Goal: Check status: Check status

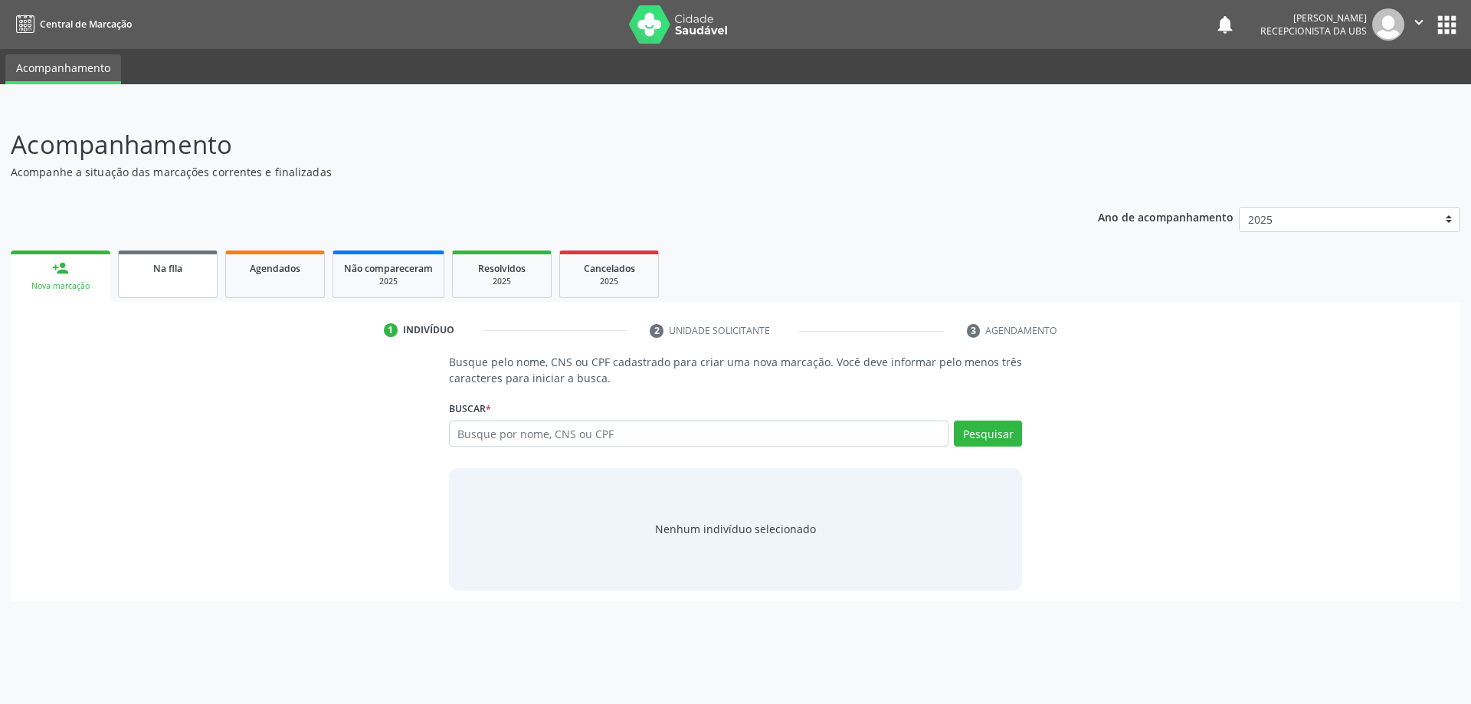
click at [179, 283] on link "Na fila" at bounding box center [168, 273] width 100 height 47
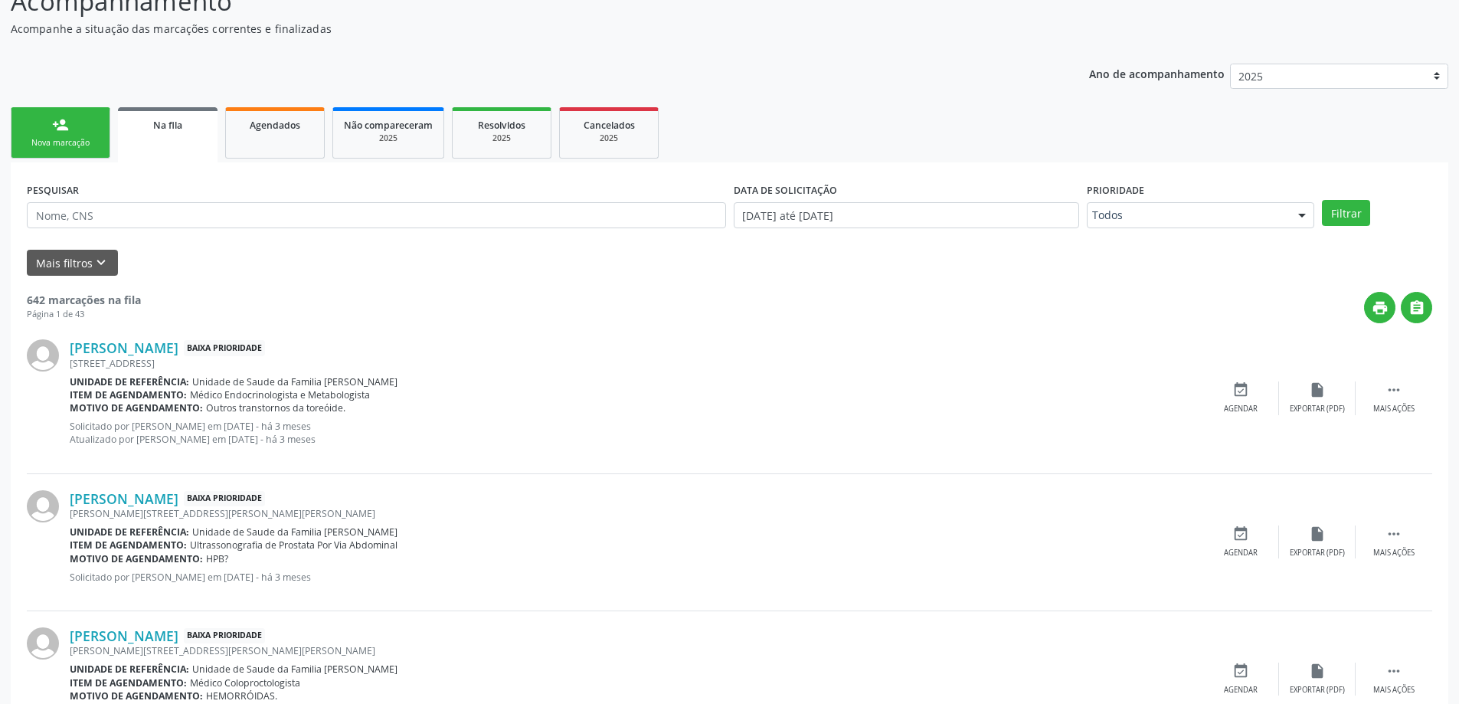
scroll to position [230, 0]
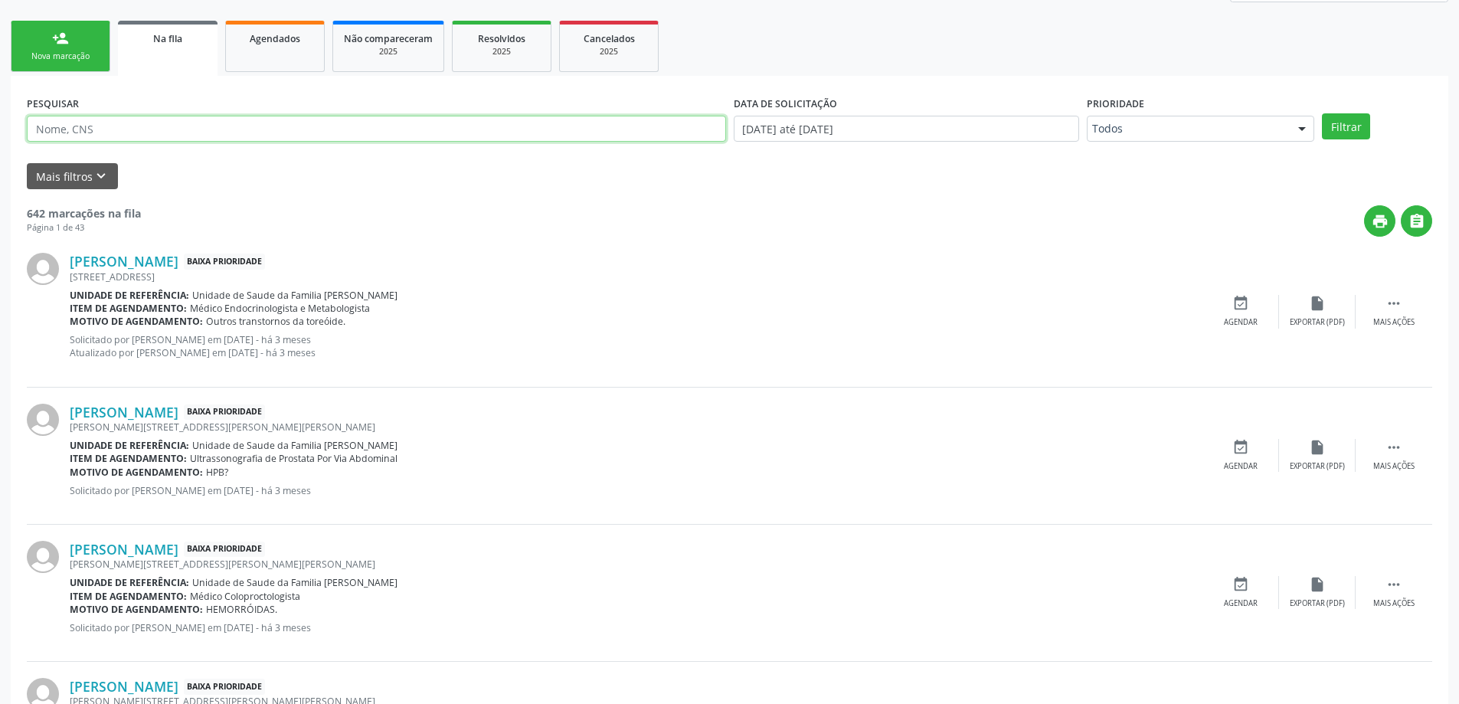
click at [349, 123] on input "text" at bounding box center [376, 129] width 699 height 26
paste input "701202080170717"
click at [1322, 113] on button "Filtrar" at bounding box center [1346, 126] width 48 height 26
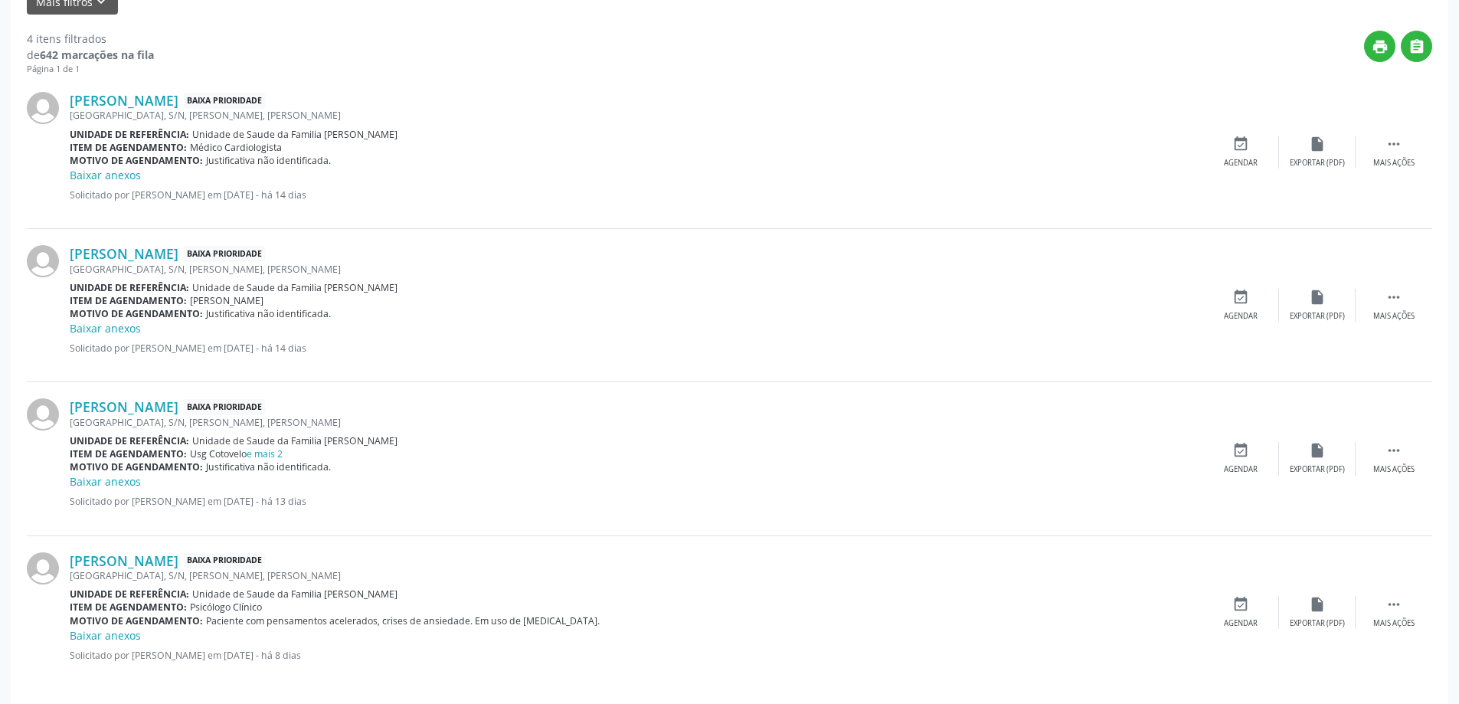
scroll to position [416, 0]
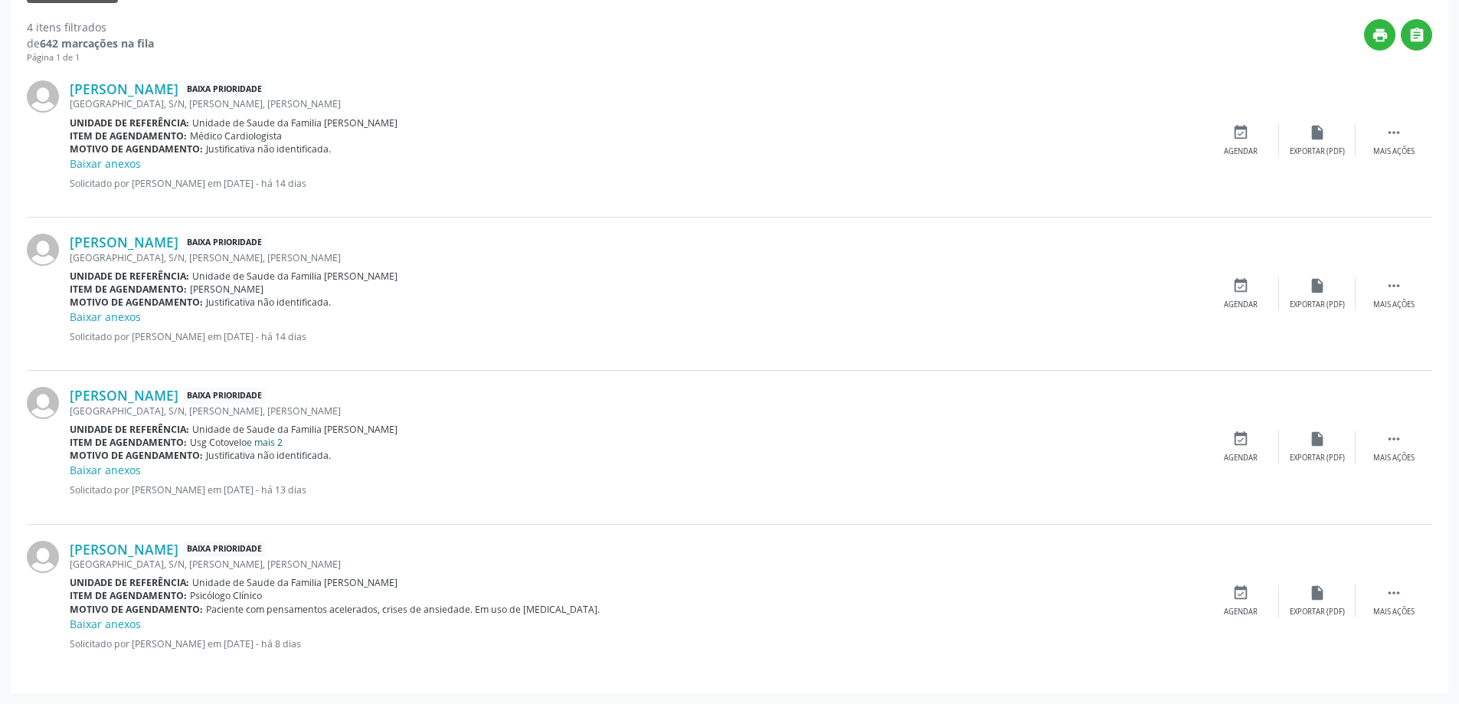
click at [261, 437] on link "e mais 2" at bounding box center [265, 442] width 36 height 13
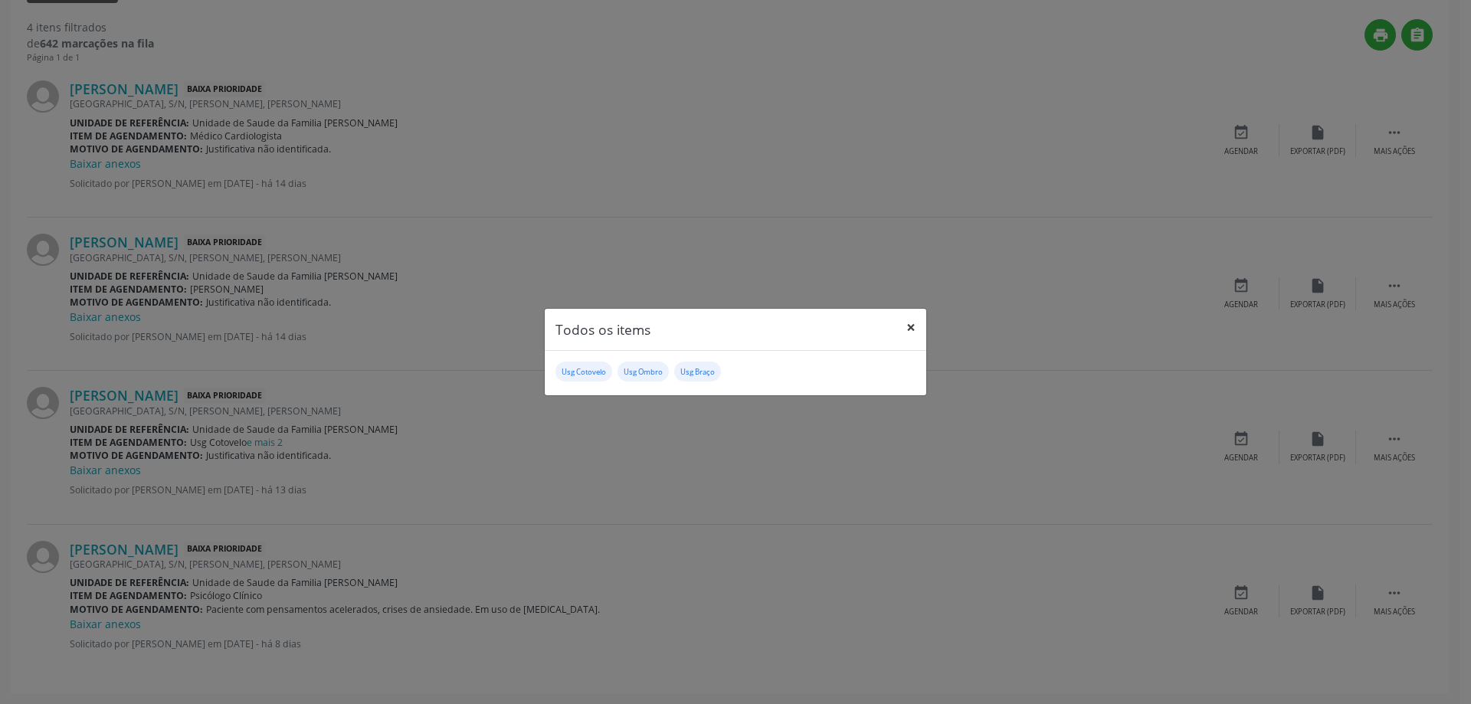
click at [909, 325] on button "×" at bounding box center [911, 328] width 31 height 38
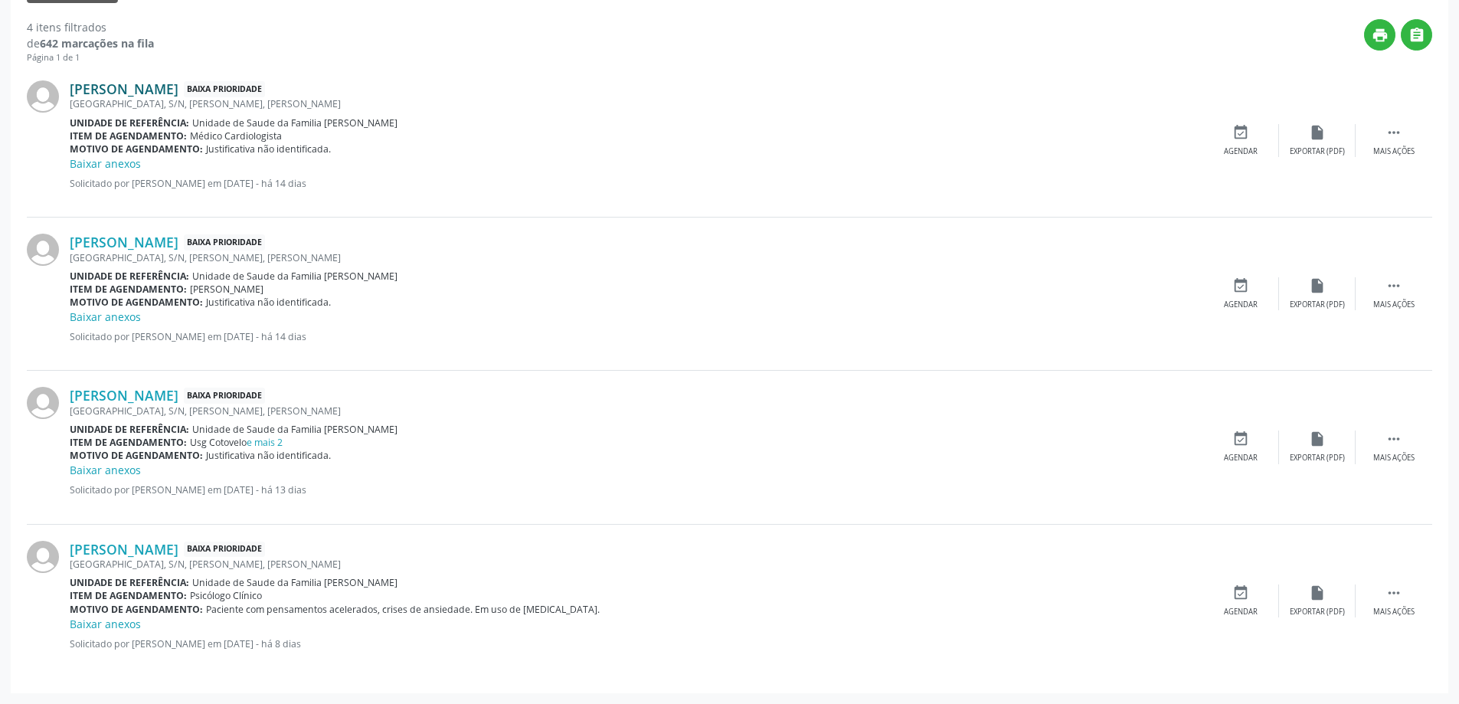
click at [116, 97] on link "[PERSON_NAME]" at bounding box center [124, 88] width 109 height 17
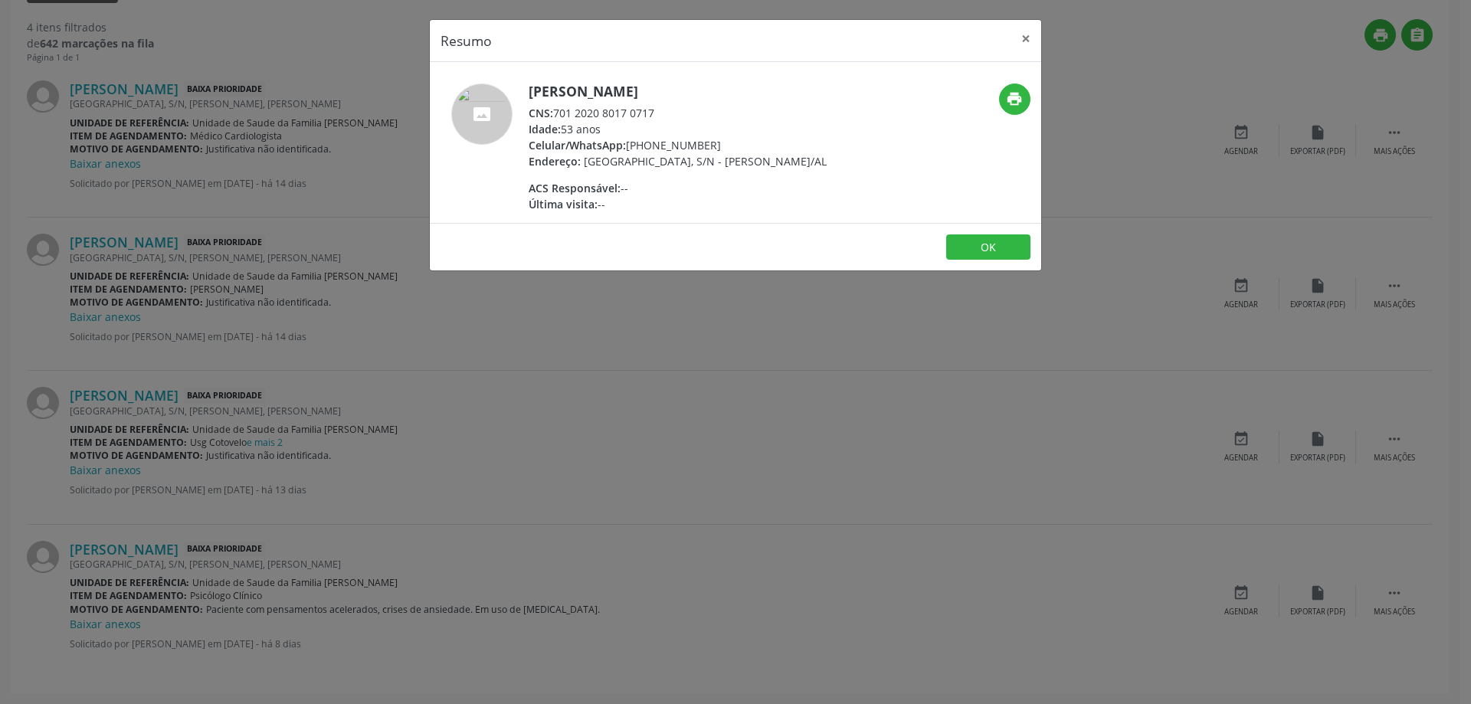
drag, startPoint x: 555, startPoint y: 106, endPoint x: 670, endPoint y: 108, distance: 114.2
click at [670, 108] on div "CNS: 701 2020 8017 0717" at bounding box center [678, 113] width 298 height 16
drag, startPoint x: 651, startPoint y: 112, endPoint x: 643, endPoint y: 111, distance: 8.5
copy div "701 2020 8017 0717"
click at [1024, 38] on button "×" at bounding box center [1025, 39] width 31 height 38
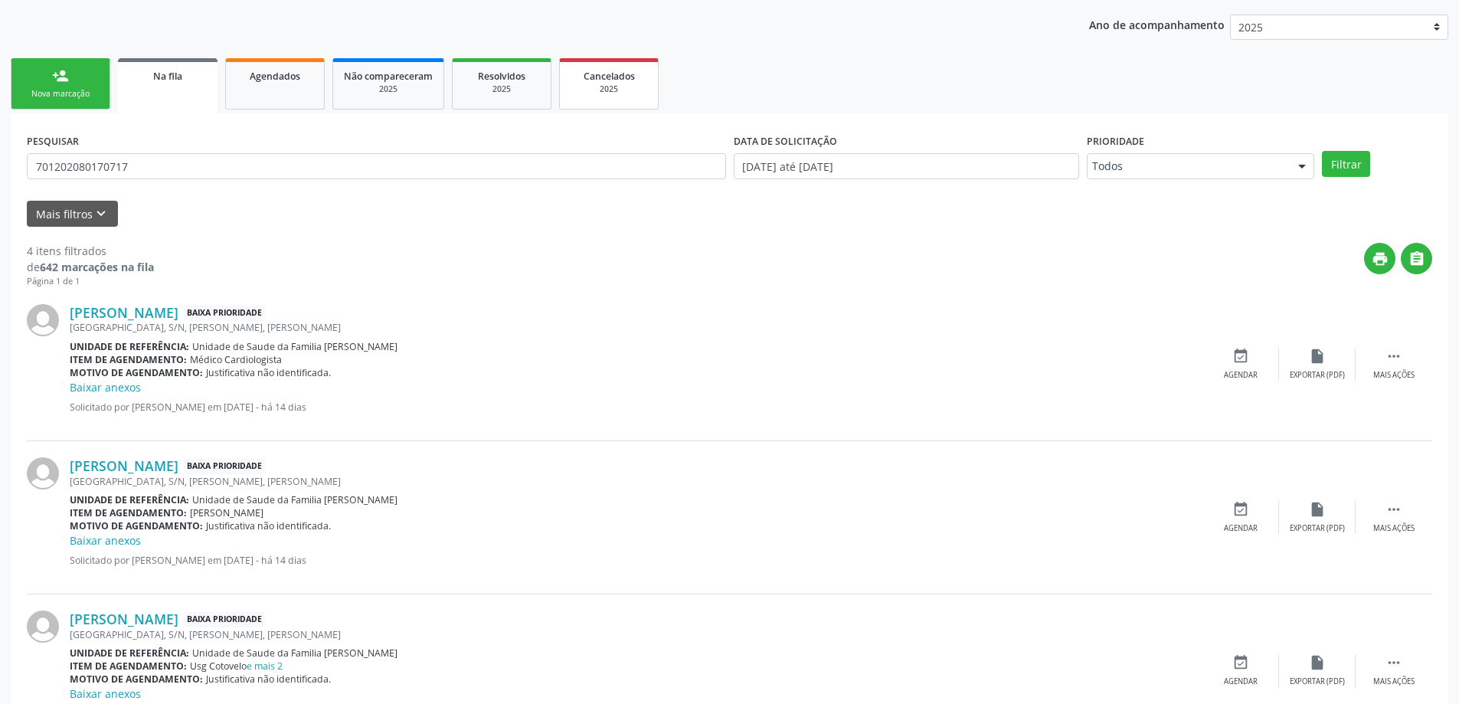
scroll to position [186, 0]
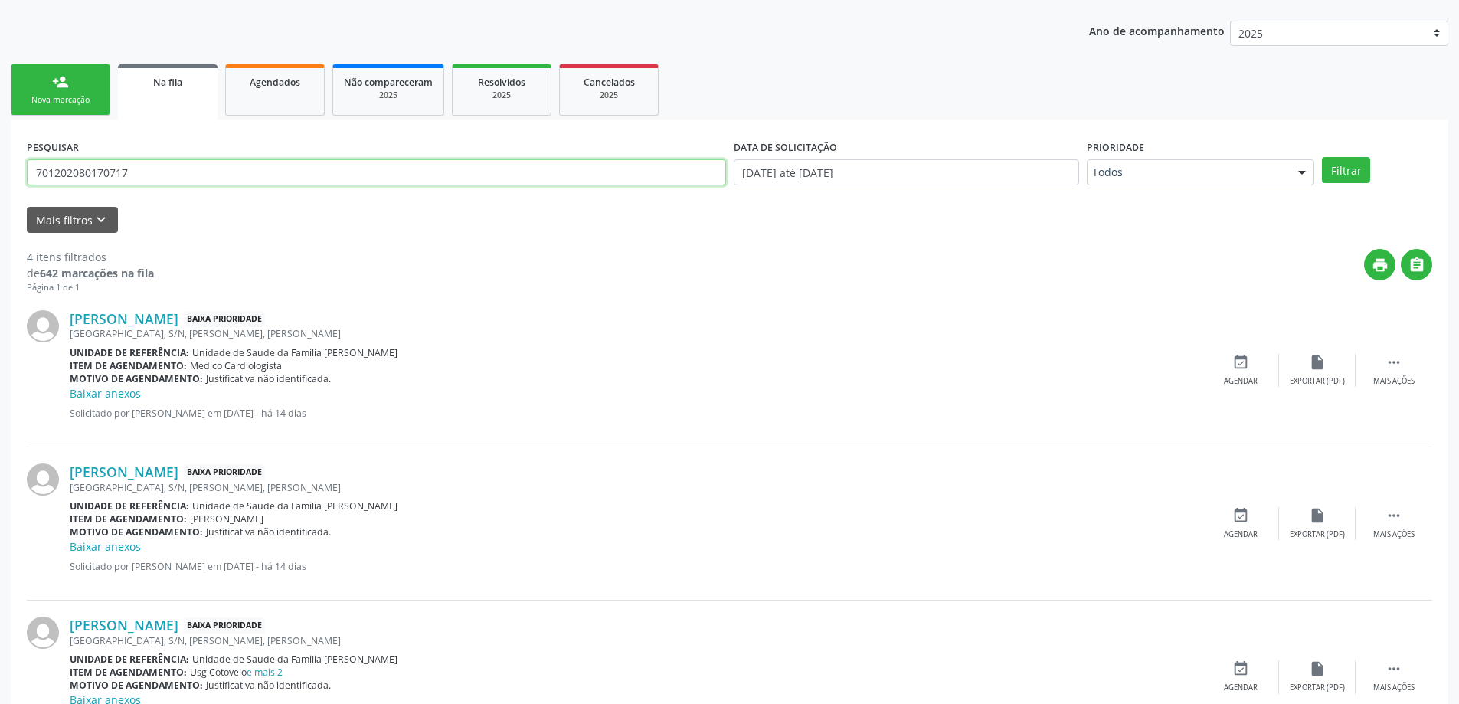
click at [309, 177] on input "701202080170717" at bounding box center [376, 172] width 699 height 26
type input "7"
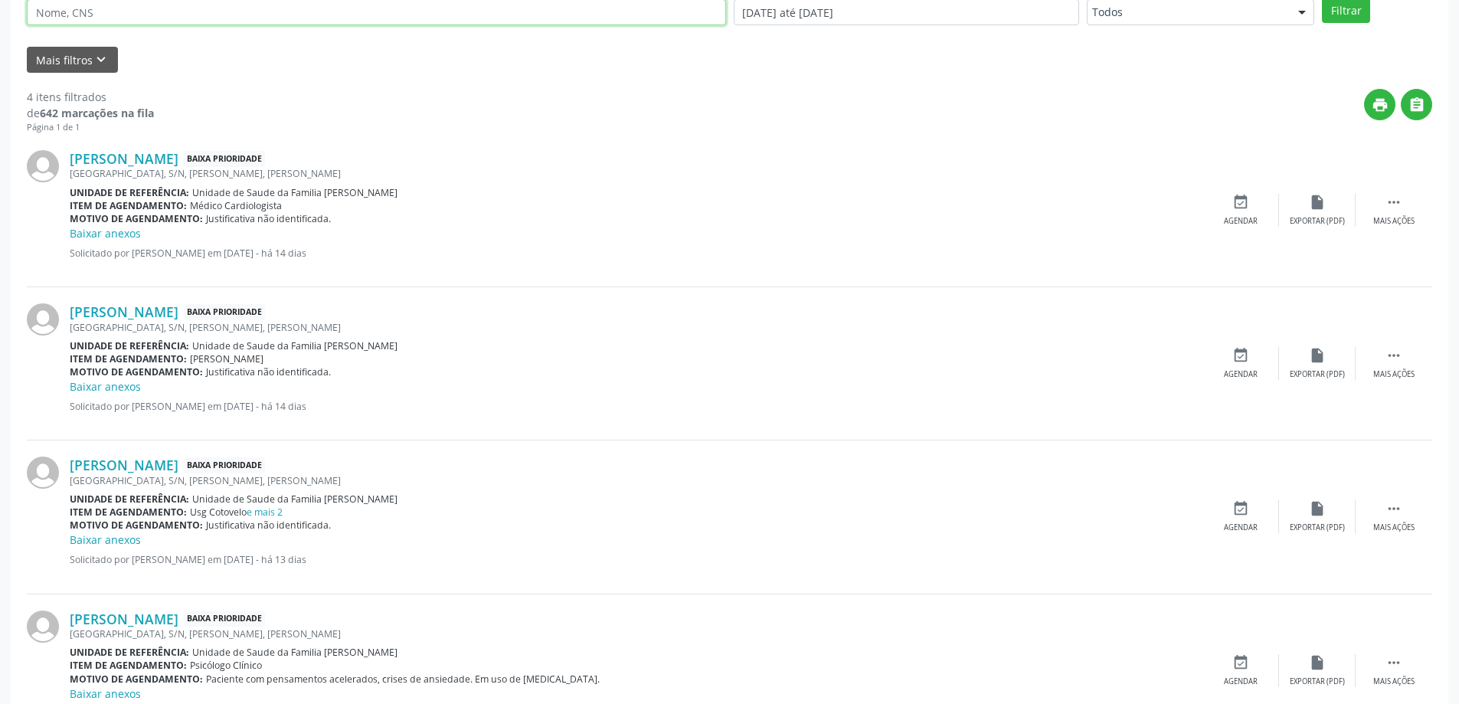
scroll to position [263, 0]
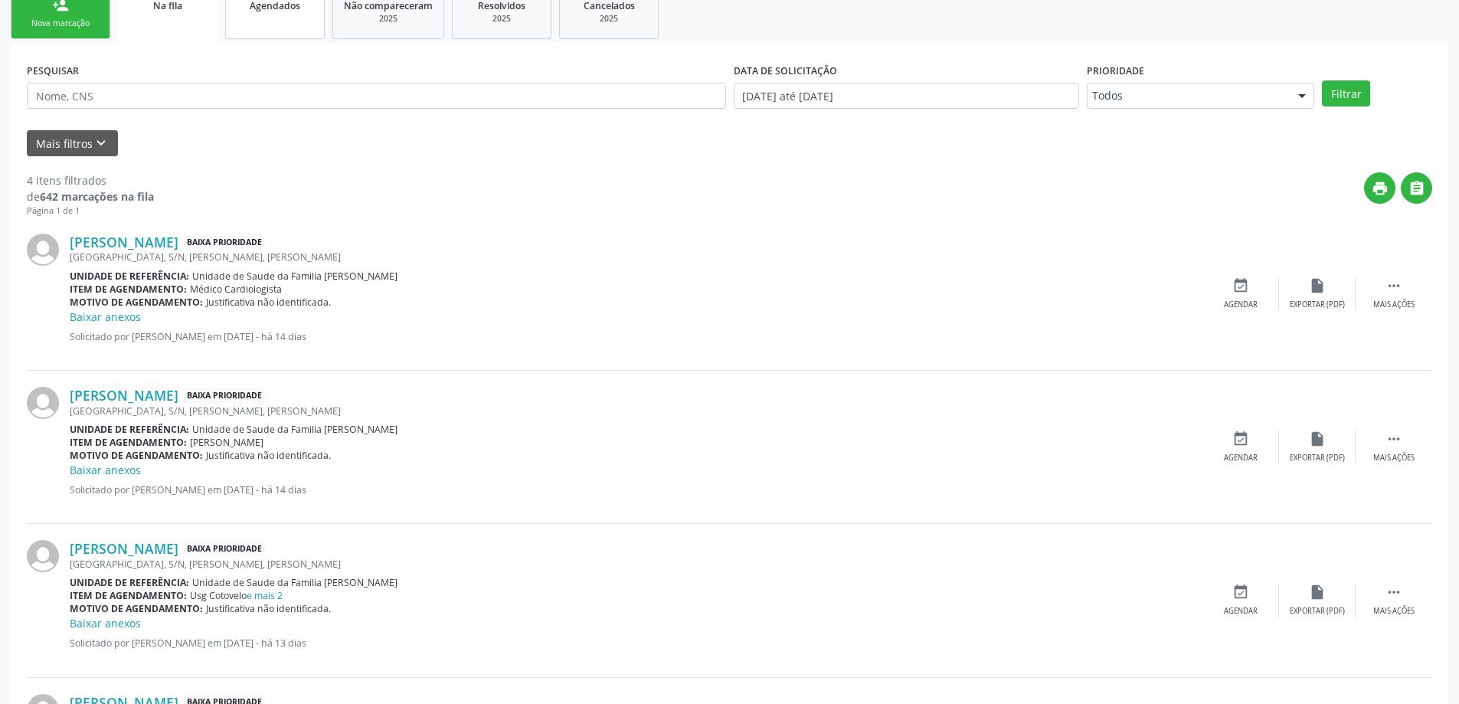
click at [312, 13] on link "Agendados" at bounding box center [275, 13] width 100 height 51
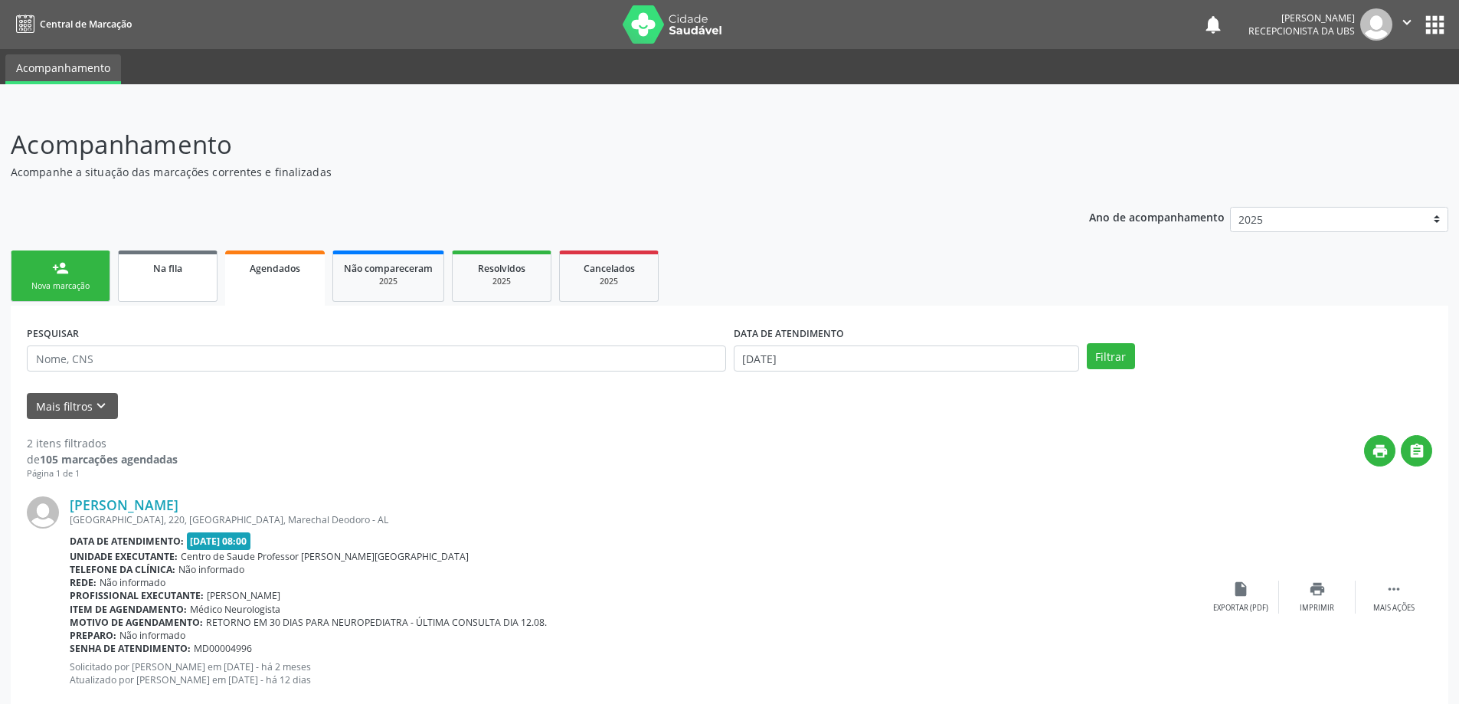
click at [179, 272] on span "Na fila" at bounding box center [167, 268] width 29 height 13
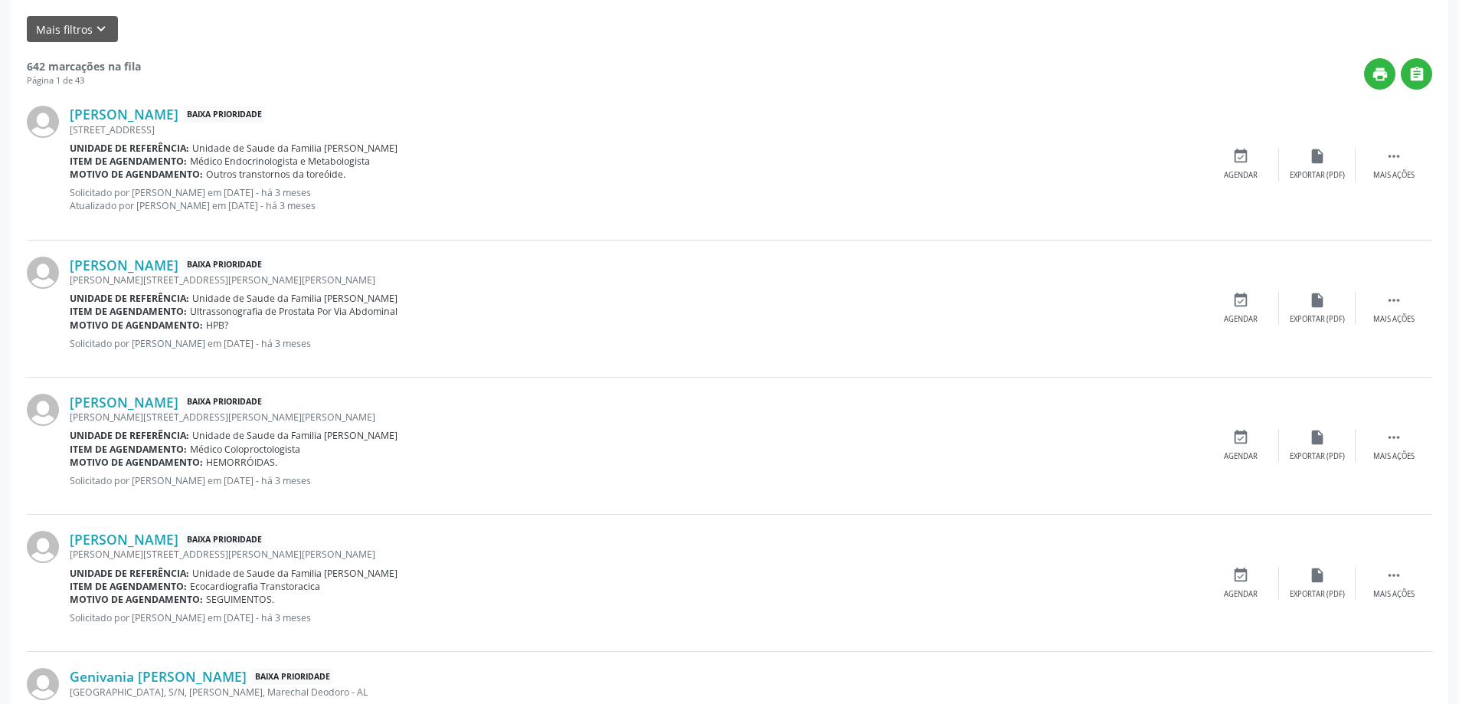
scroll to position [460, 0]
